Goal: Task Accomplishment & Management: Use online tool/utility

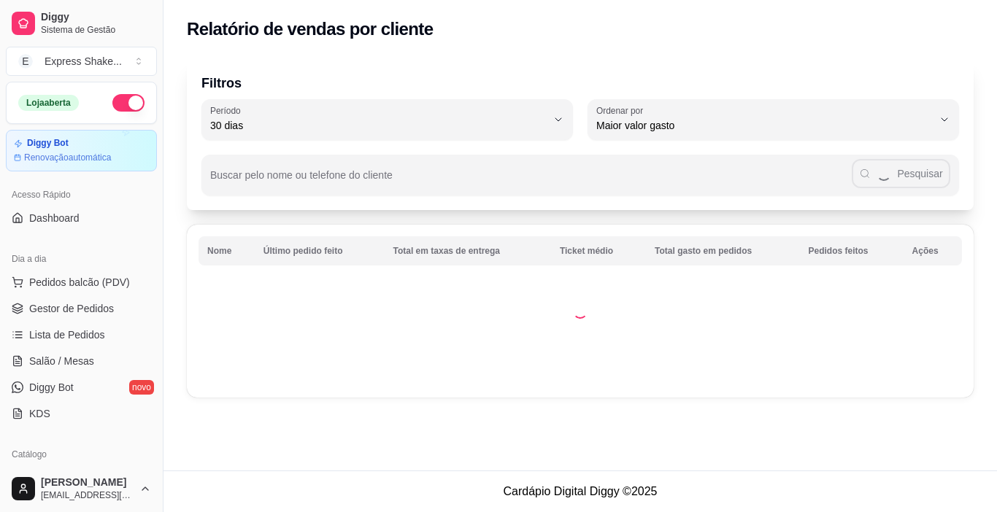
select select "30"
select select "HIGHEST_TOTAL_SPENT_WITH_ORDERS"
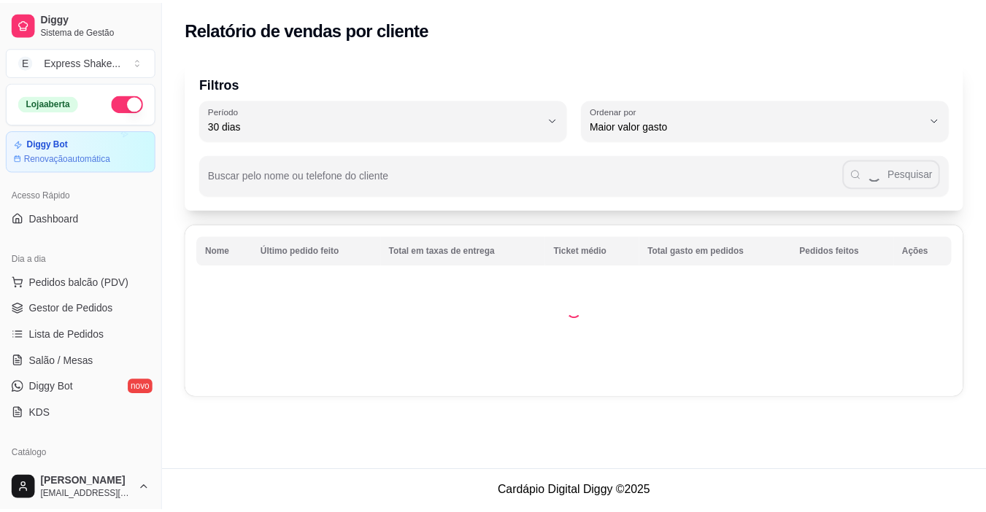
scroll to position [292, 0]
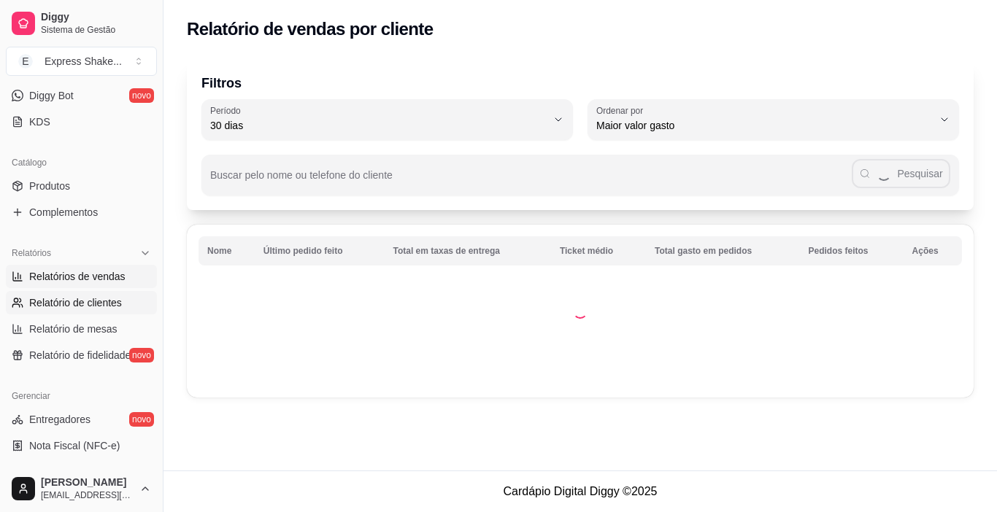
select select "ALL"
select select "0"
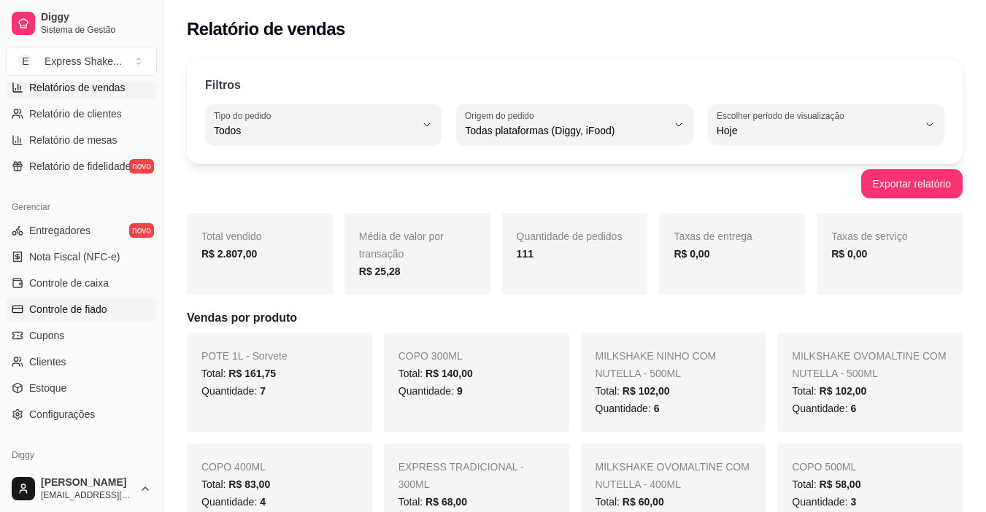
scroll to position [511, 0]
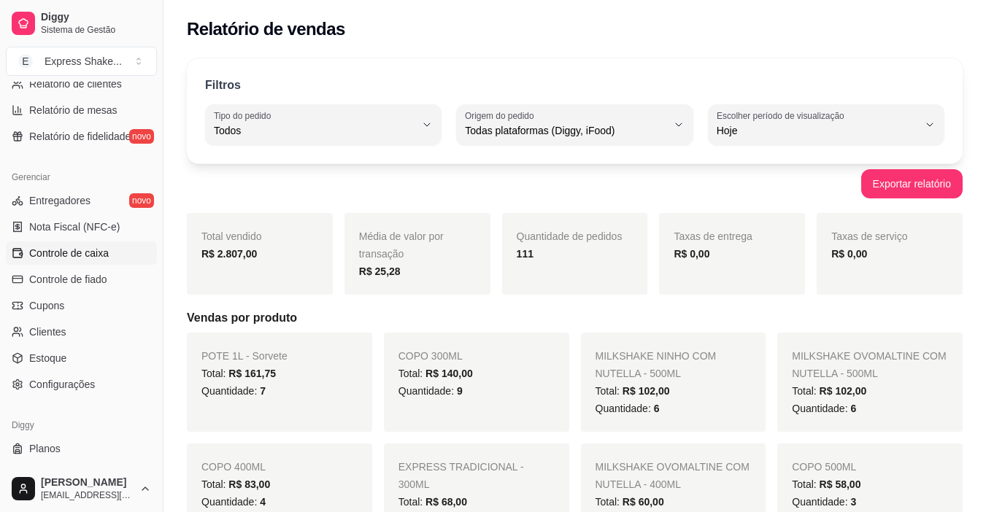
click at [83, 248] on span "Controle de caixa" at bounding box center [69, 253] width 80 height 15
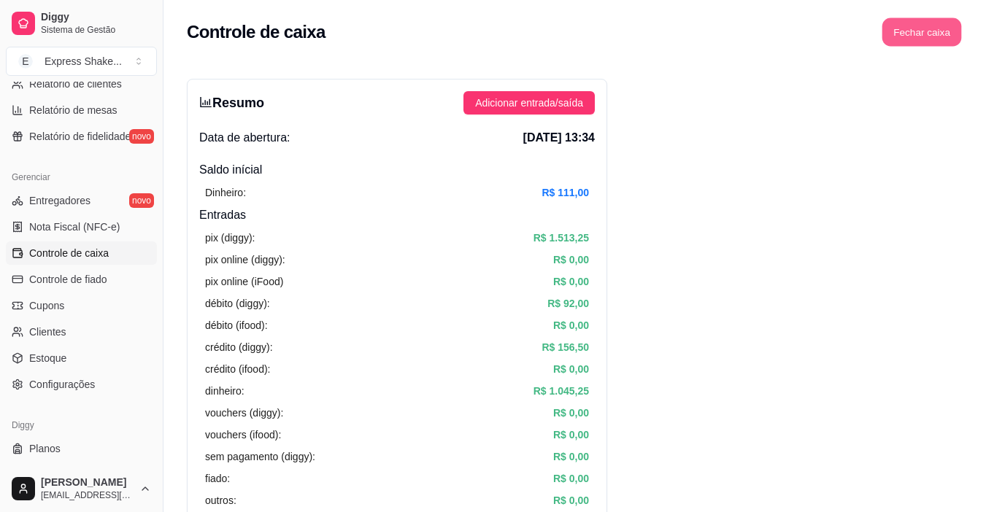
click at [929, 34] on button "Fechar caixa" at bounding box center [922, 32] width 80 height 28
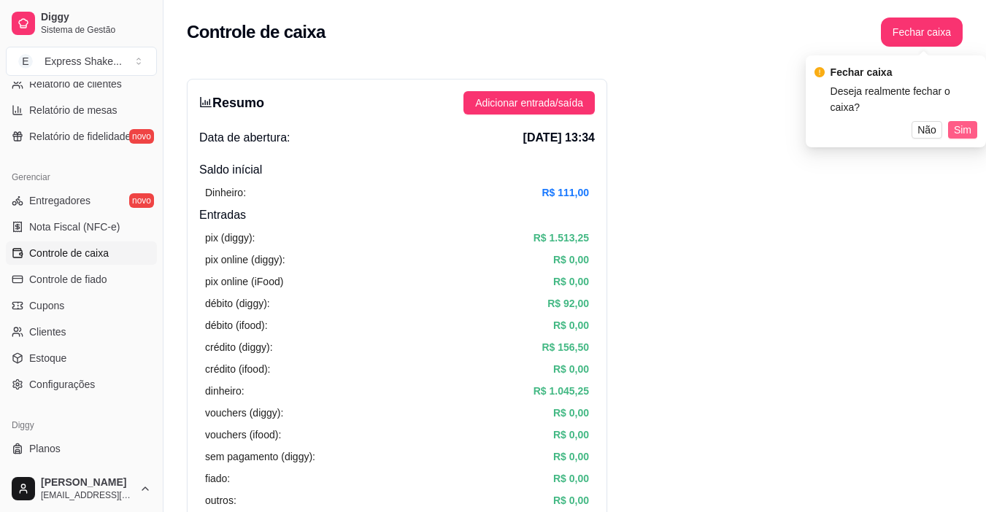
click at [968, 122] on span "Sim" at bounding box center [963, 130] width 18 height 16
